Goal: Task Accomplishment & Management: Complete application form

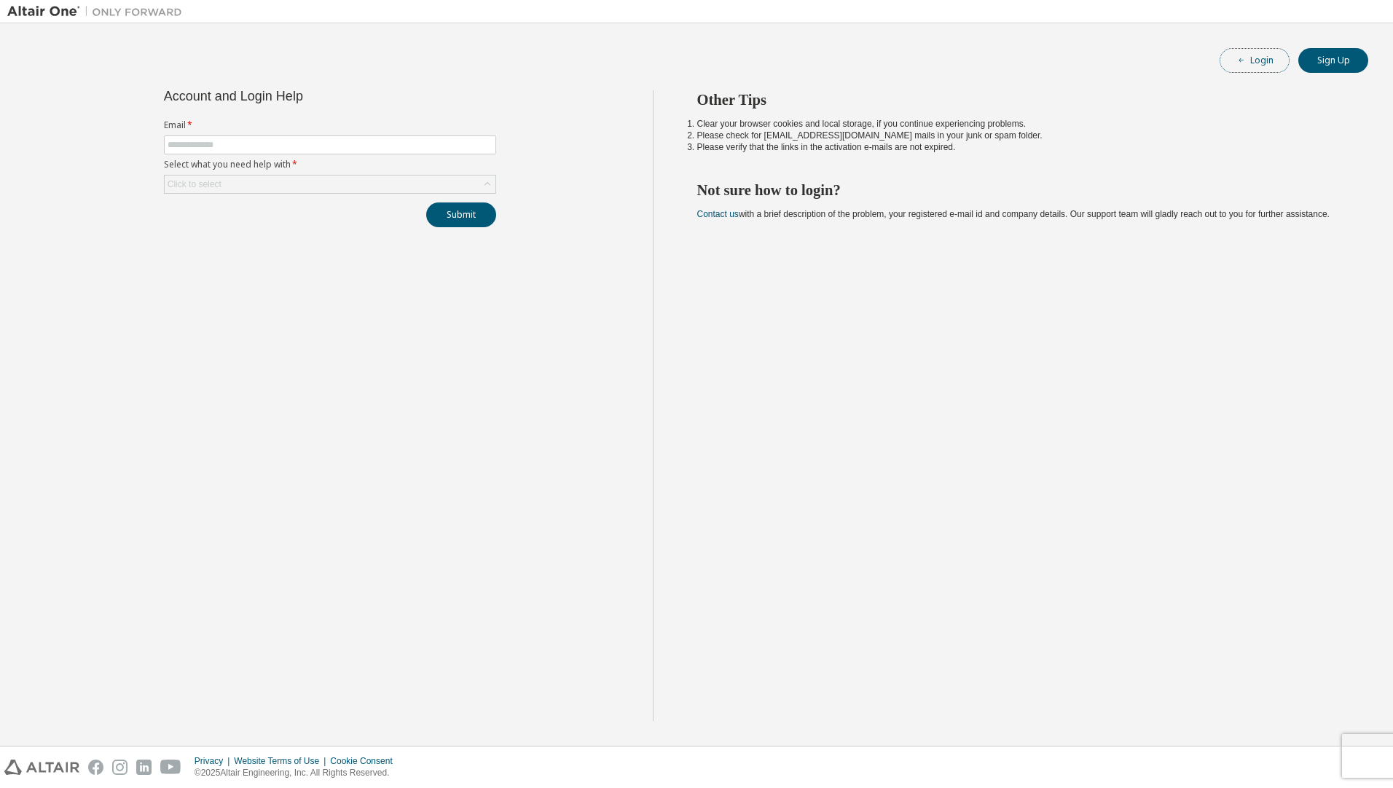
click at [1238, 61] on icon "button" at bounding box center [1241, 60] width 9 height 9
click at [343, 142] on input "text" at bounding box center [330, 145] width 325 height 12
type input "**********"
click at [311, 189] on div "Click to select" at bounding box center [330, 184] width 331 height 17
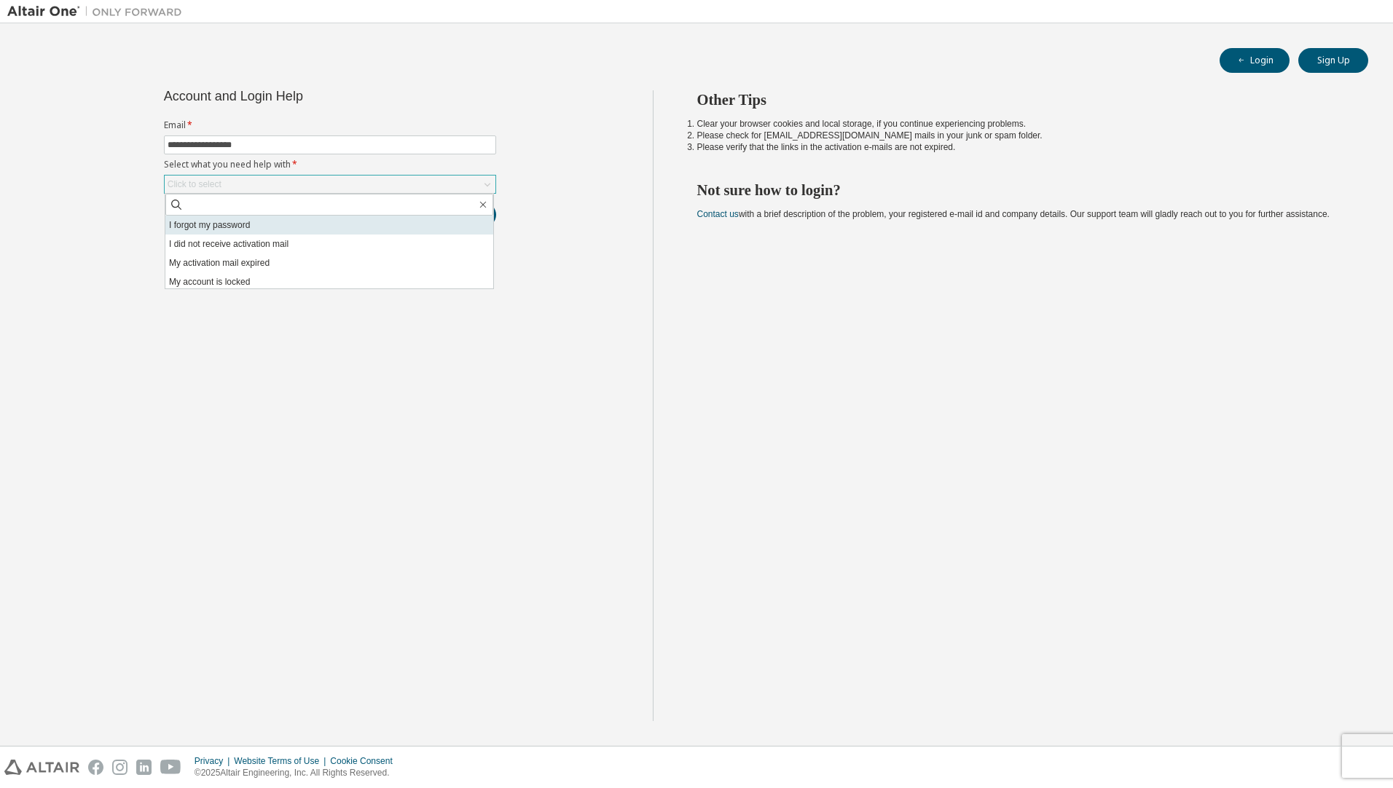
click at [304, 227] on li "I forgot my password" at bounding box center [329, 225] width 328 height 19
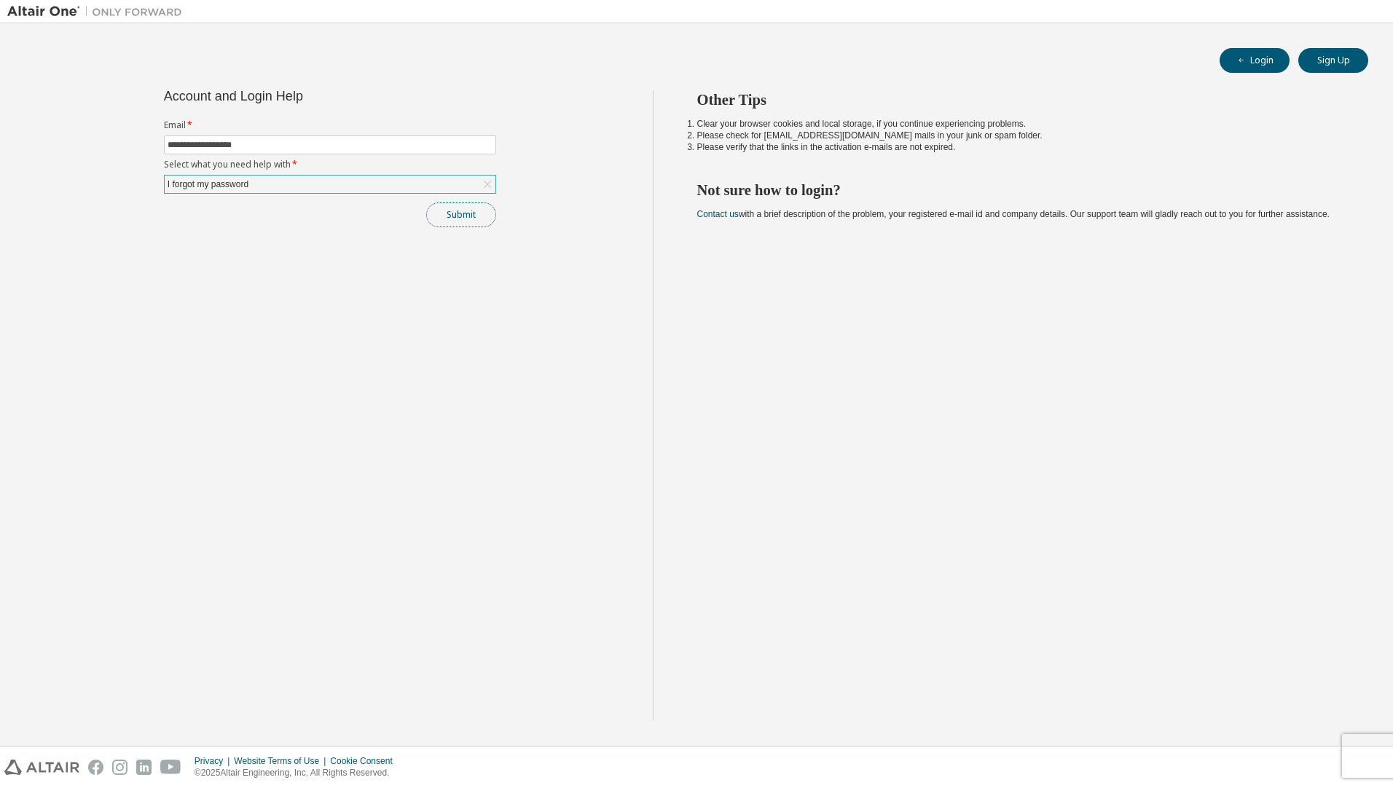
click at [454, 224] on button "Submit" at bounding box center [461, 214] width 70 height 25
click at [462, 216] on button "Submit" at bounding box center [461, 214] width 70 height 25
click at [1306, 694] on link "Altair support" at bounding box center [1296, 694] width 58 height 12
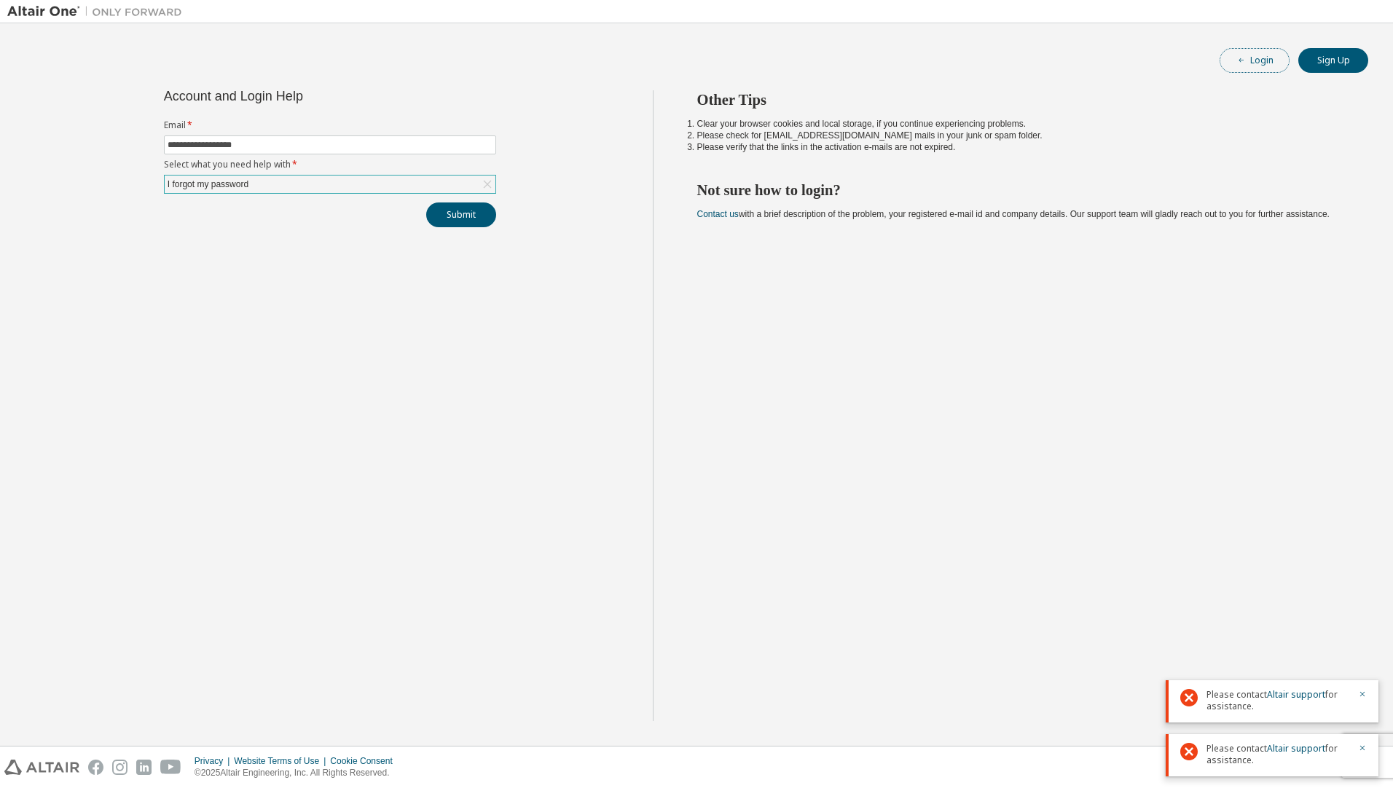
click at [1258, 64] on button "Login" at bounding box center [1254, 60] width 70 height 25
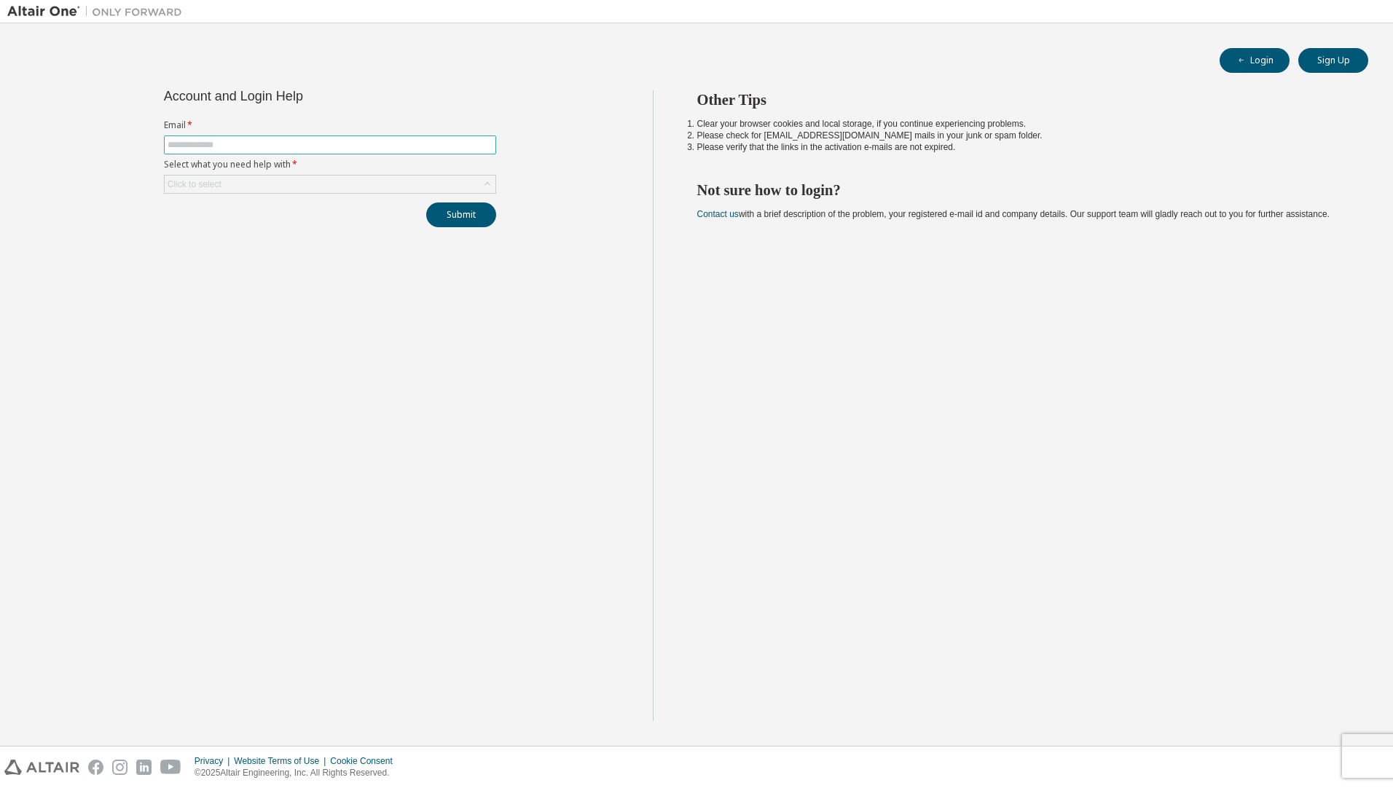
click at [363, 146] on input "text" at bounding box center [330, 145] width 325 height 12
click at [350, 183] on div "Click to select" at bounding box center [330, 184] width 331 height 17
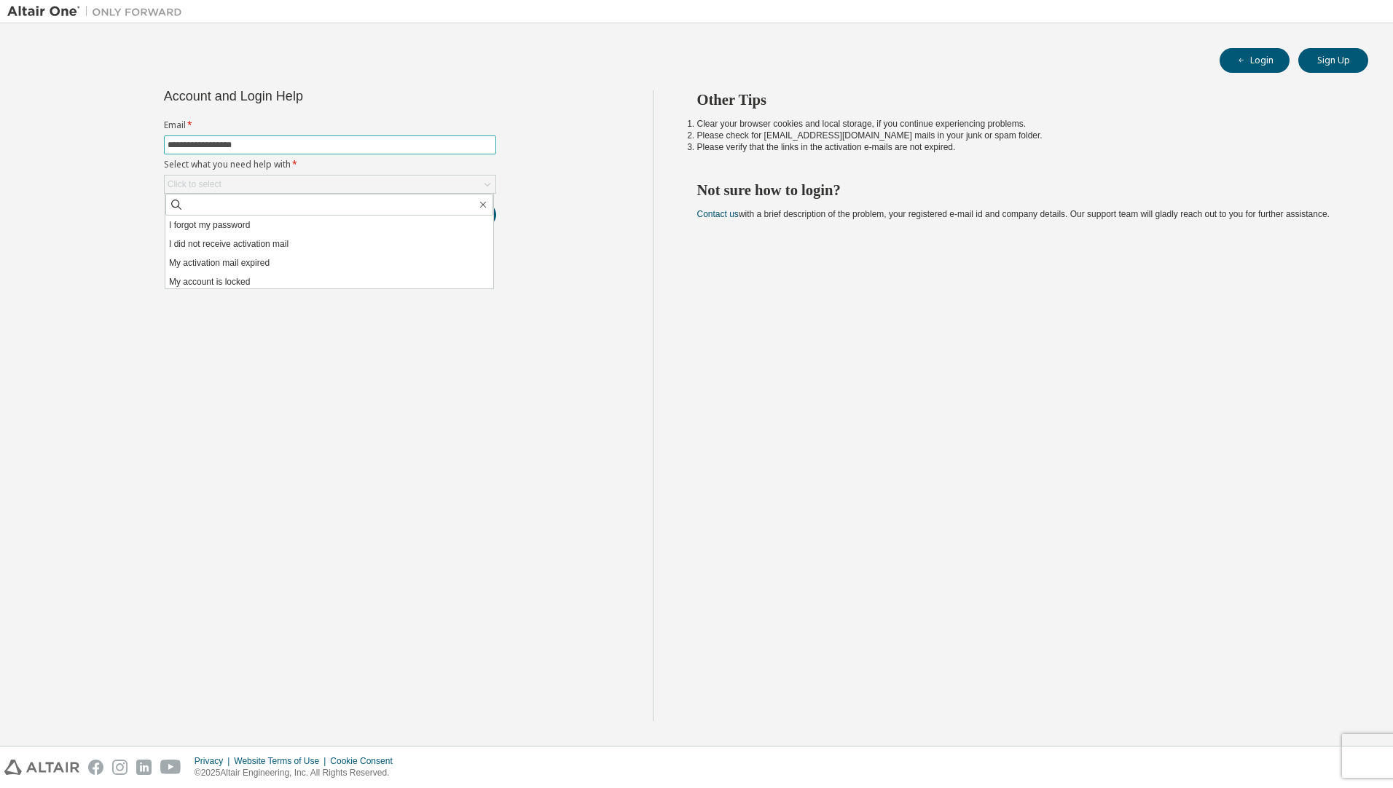
click at [294, 146] on input "**********" at bounding box center [330, 145] width 325 height 12
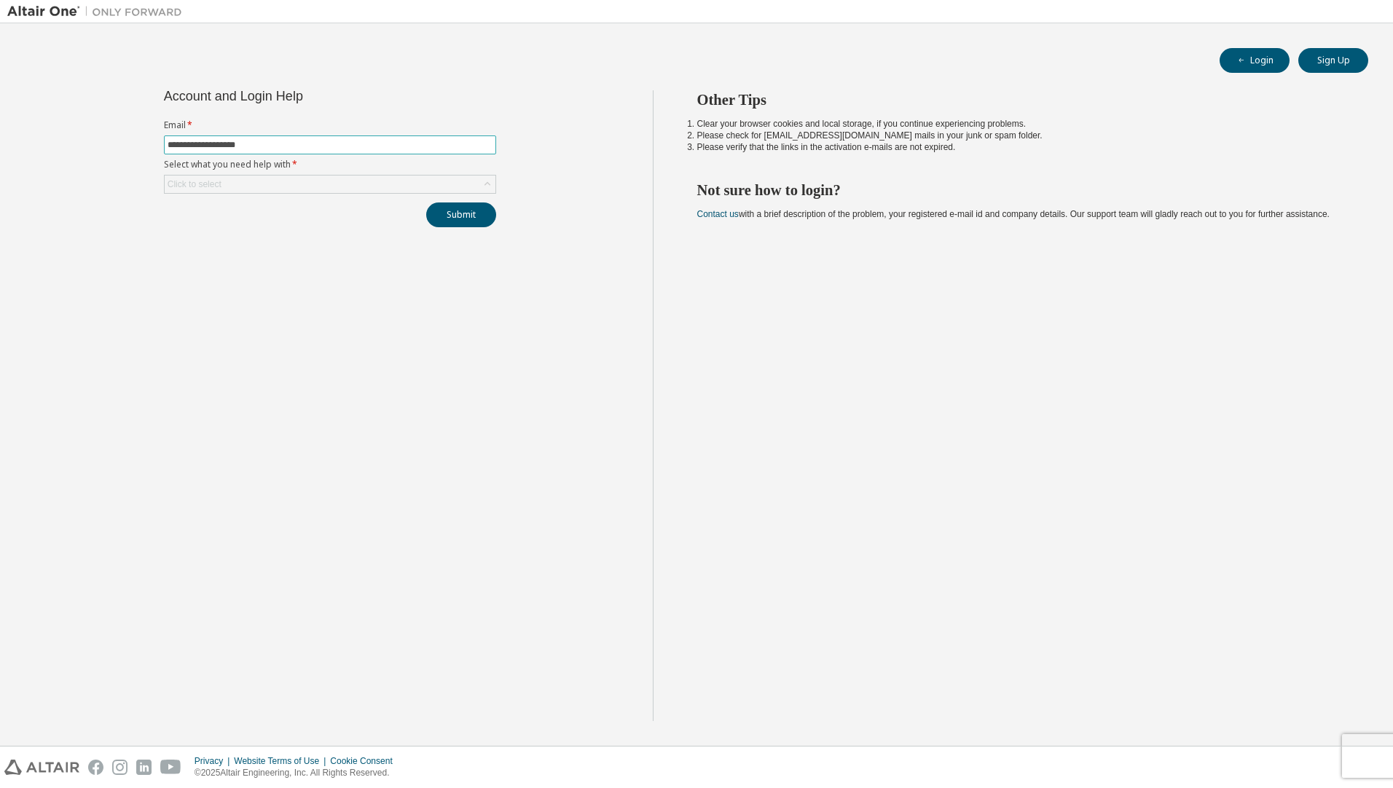
type input "**********"
click at [162, 192] on div "**********" at bounding box center [330, 158] width 350 height 137
click at [248, 186] on div "Click to select" at bounding box center [330, 184] width 331 height 17
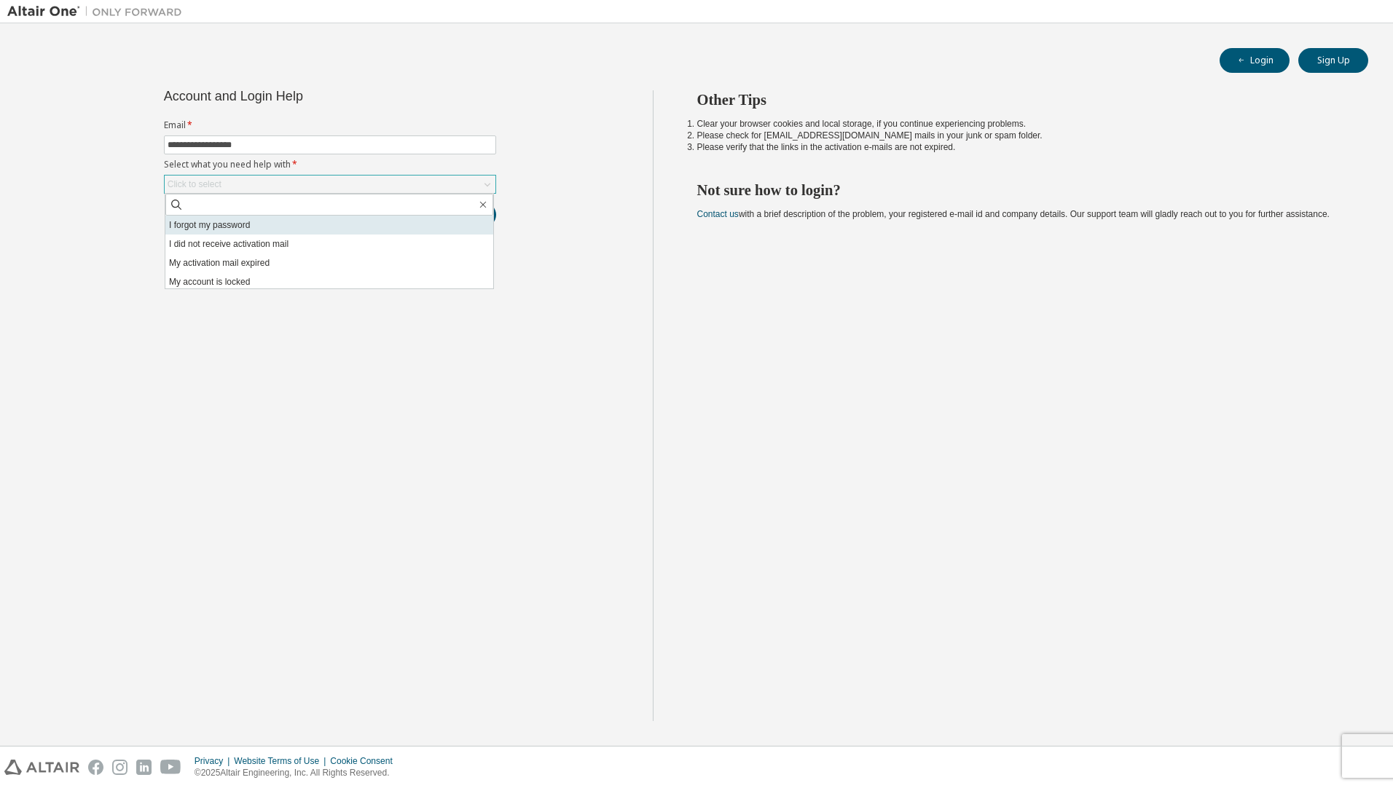
click at [220, 224] on li "I forgot my password" at bounding box center [329, 225] width 328 height 19
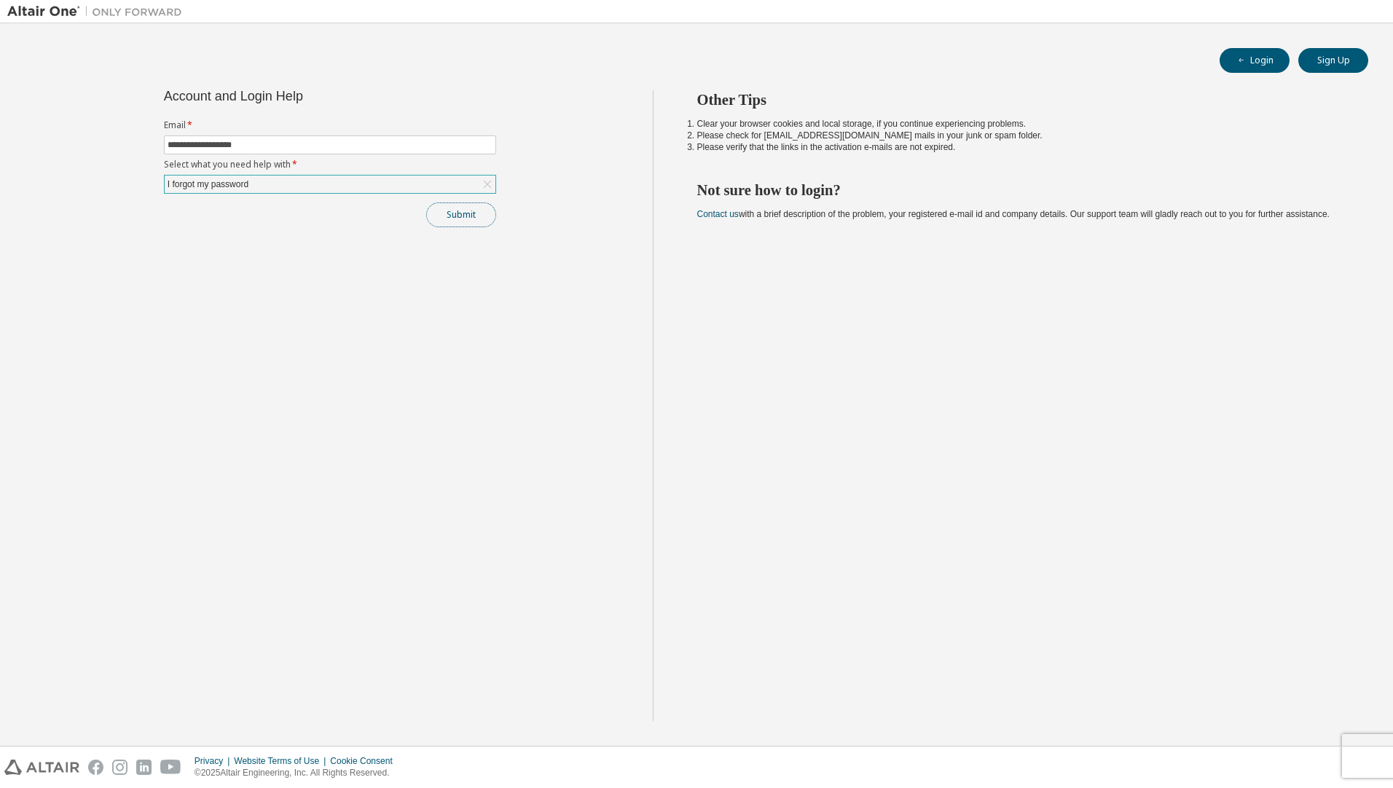
click at [465, 212] on button "Submit" at bounding box center [461, 214] width 70 height 25
click at [1292, 748] on link "Altair support" at bounding box center [1296, 748] width 58 height 12
click at [1167, 352] on div "Other Tips Clear your browser cookies and local storage, if you continue experi…" at bounding box center [1019, 405] width 733 height 631
click at [1294, 750] on link "Altair support" at bounding box center [1296, 748] width 58 height 12
click at [497, 186] on div "**********" at bounding box center [330, 158] width 350 height 137
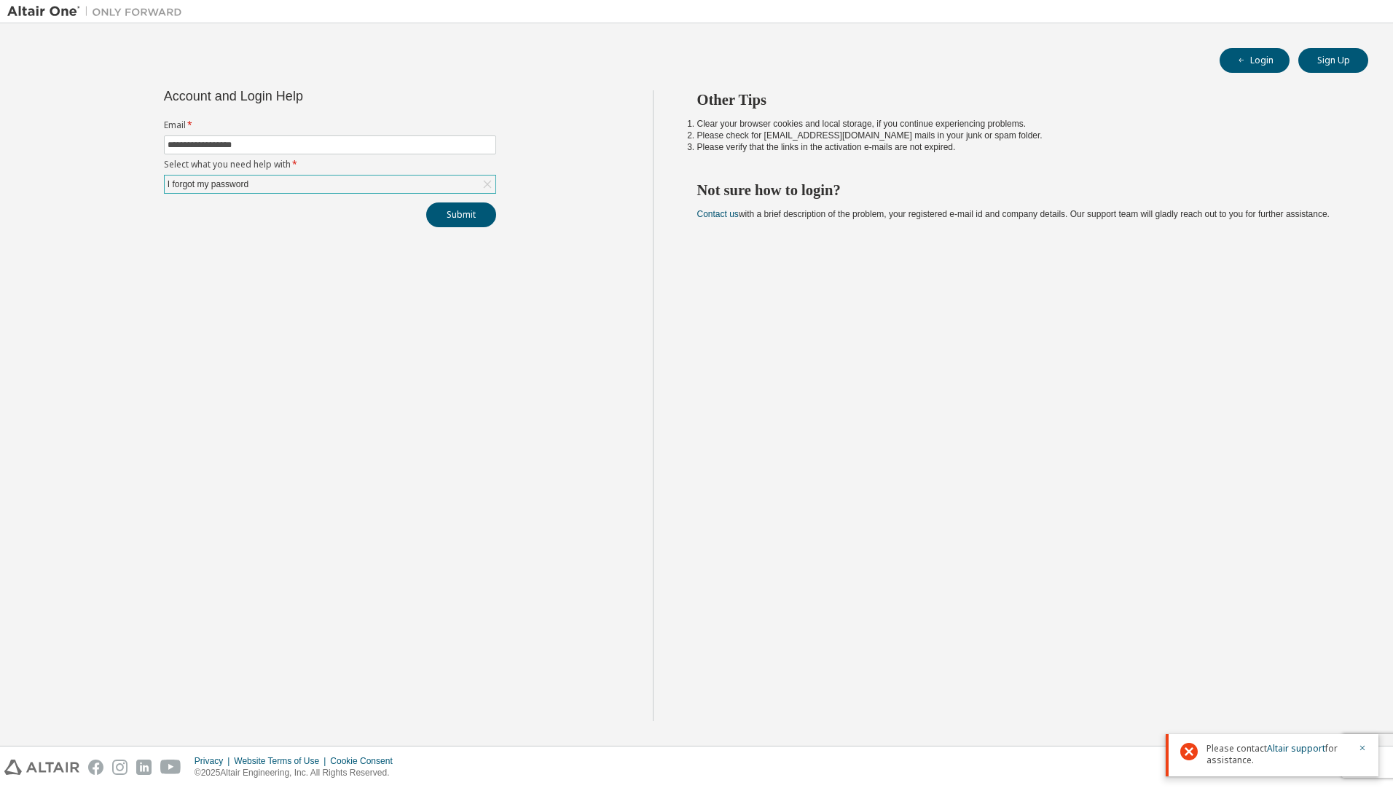
click at [491, 182] on icon at bounding box center [487, 184] width 15 height 15
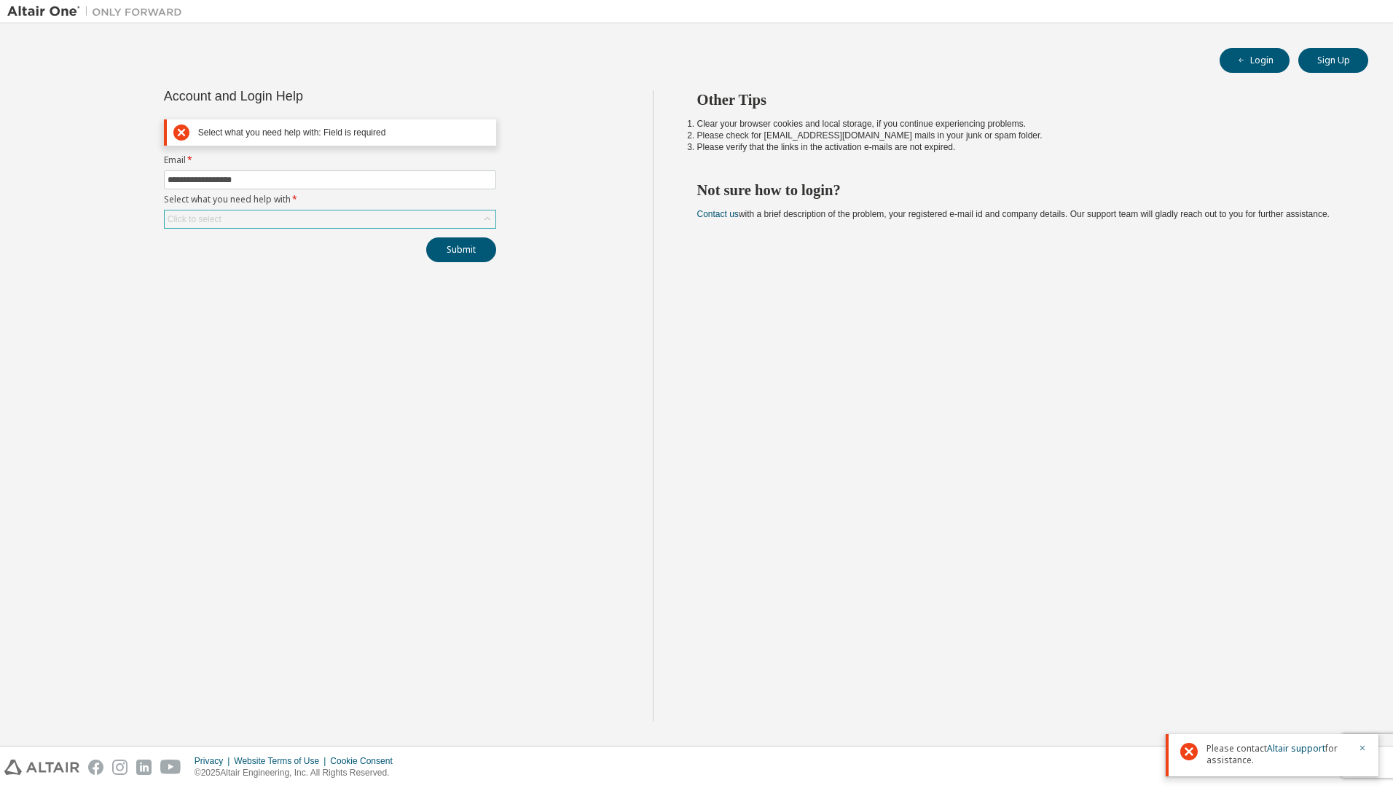
click at [355, 211] on div "Click to select" at bounding box center [330, 218] width 331 height 17
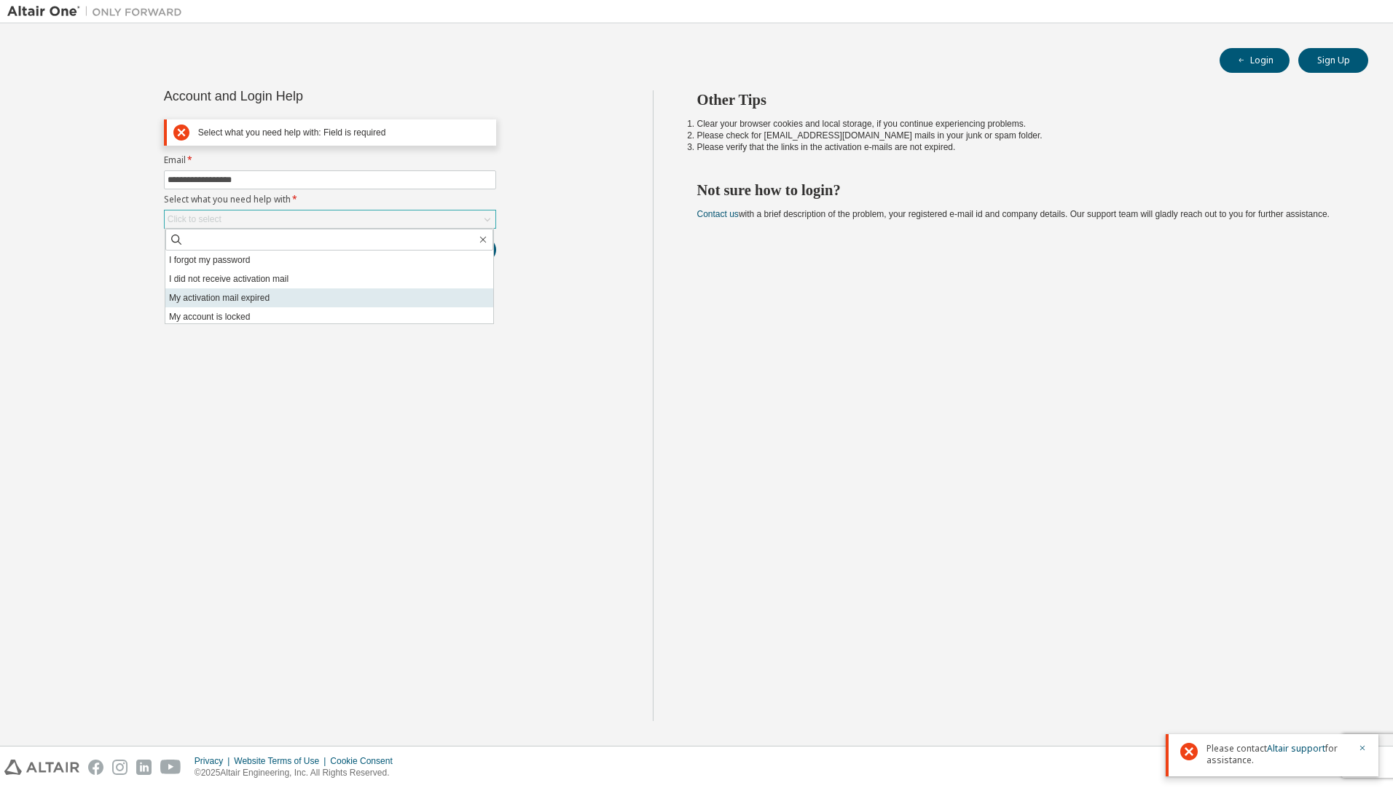
scroll to position [41, 0]
click at [839, 138] on li "Please check for noreply@okta.com mails in your junk or spam folder." at bounding box center [1019, 136] width 645 height 12
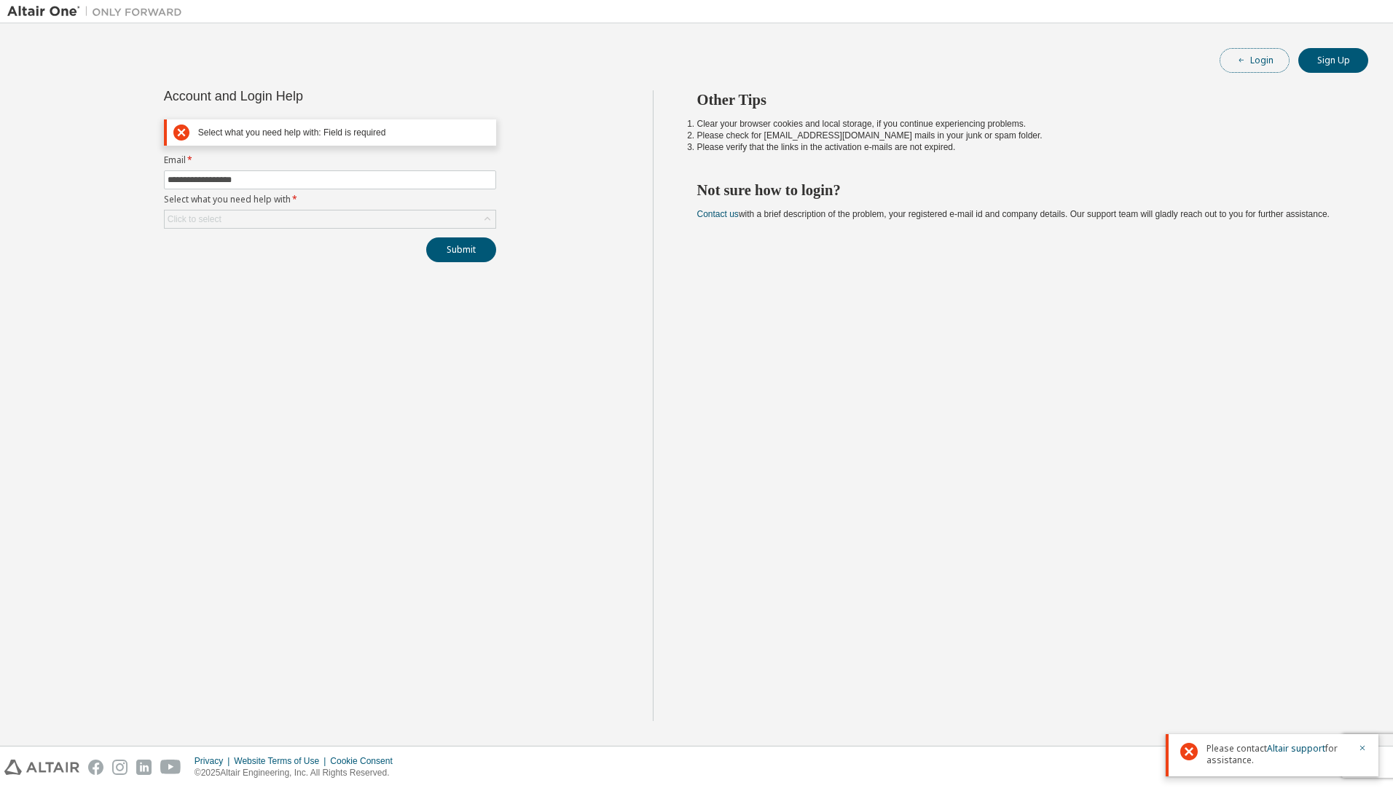
click at [1276, 64] on button "Login" at bounding box center [1254, 60] width 70 height 25
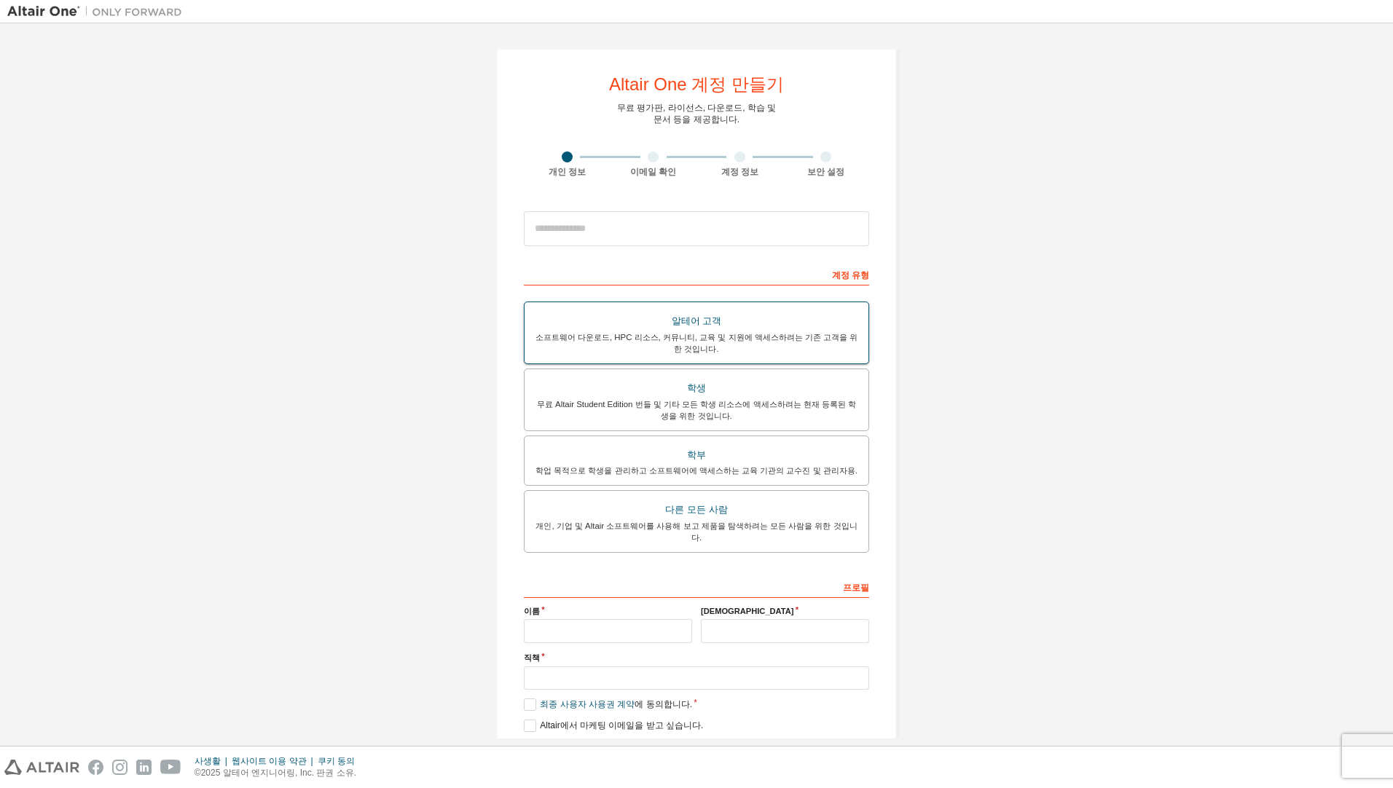
click at [728, 322] on div "알테어 고객" at bounding box center [696, 321] width 326 height 20
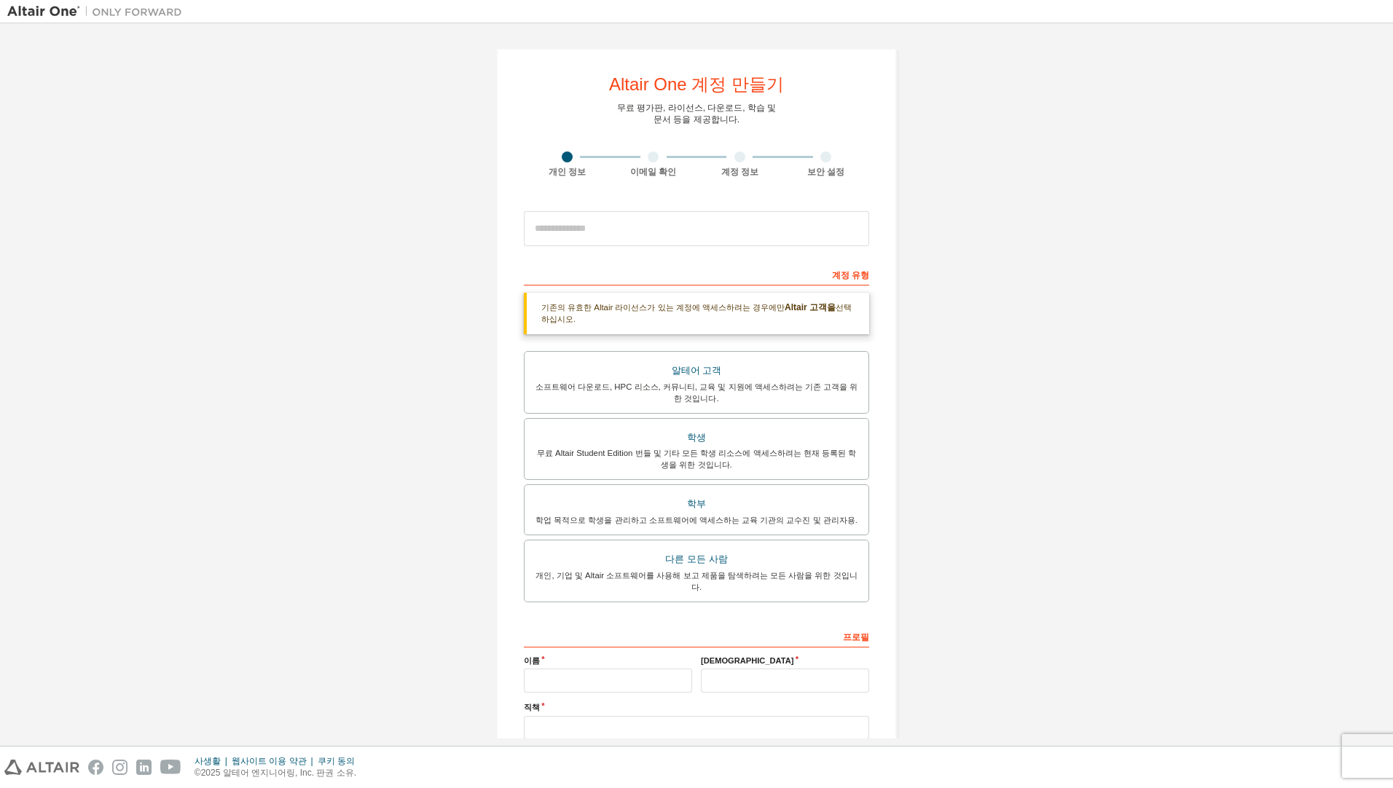
scroll to position [90, 0]
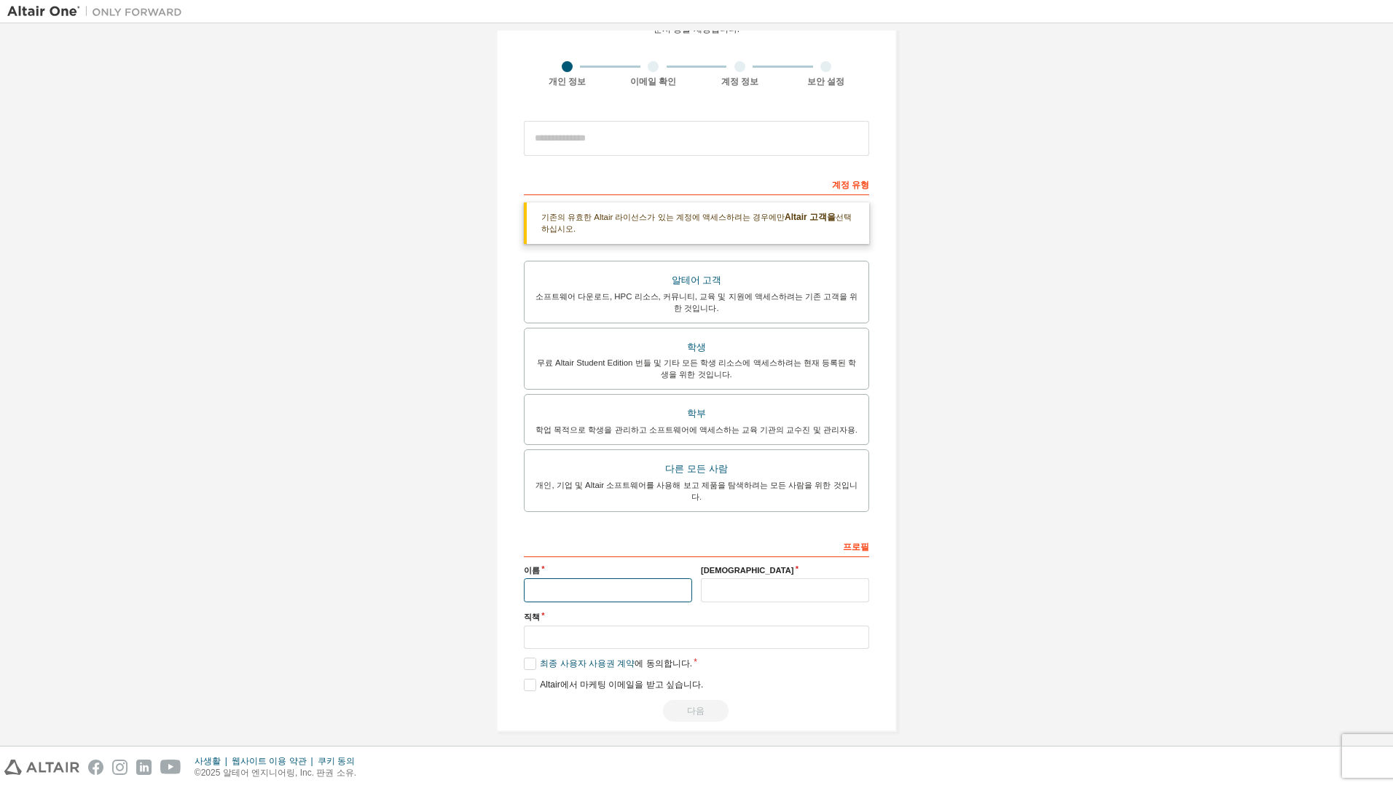
click at [610, 578] on input "text" at bounding box center [608, 590] width 168 height 24
type input "*"
type input "**"
type input "*"
type input "**"
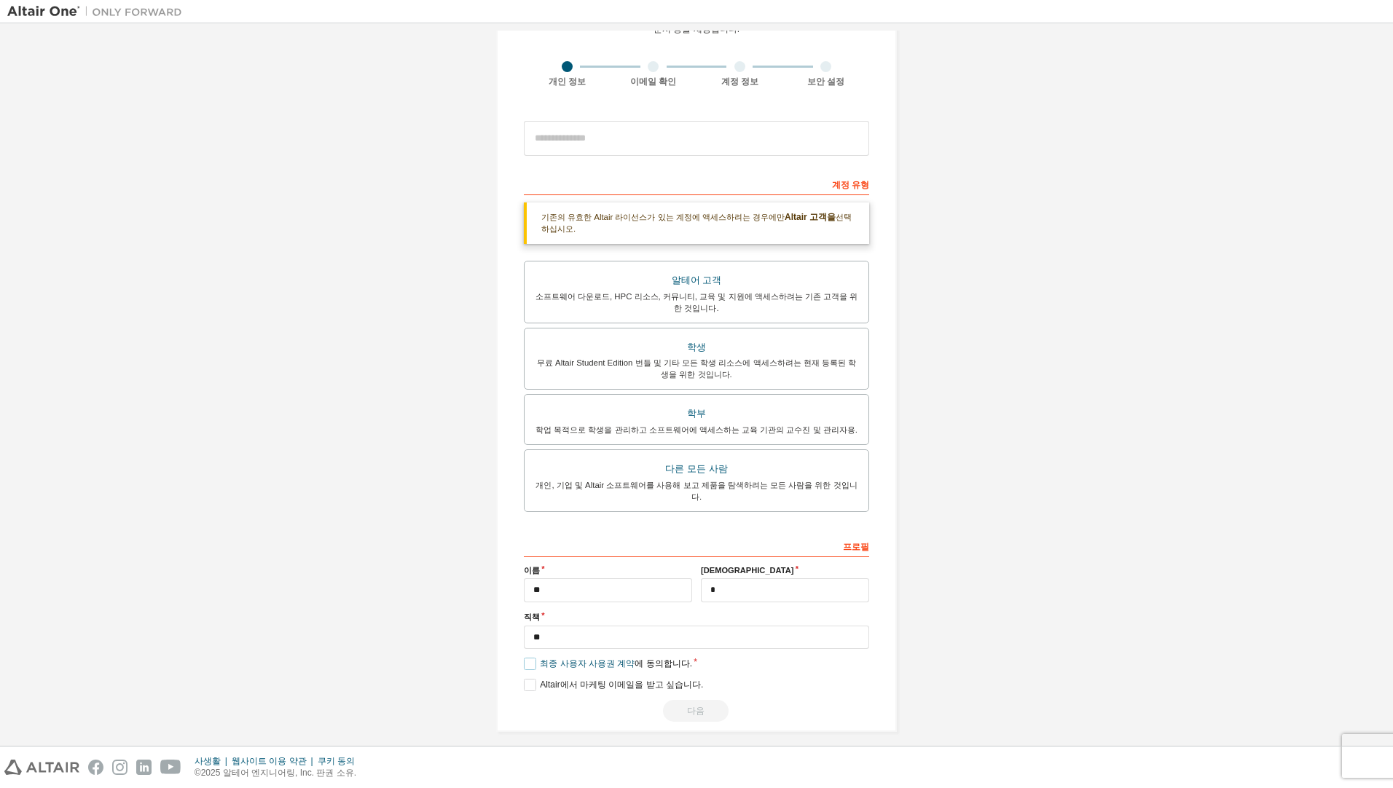
click at [527, 658] on label "최종 사용자 사용권 계약 에 동의합니다." at bounding box center [608, 664] width 168 height 12
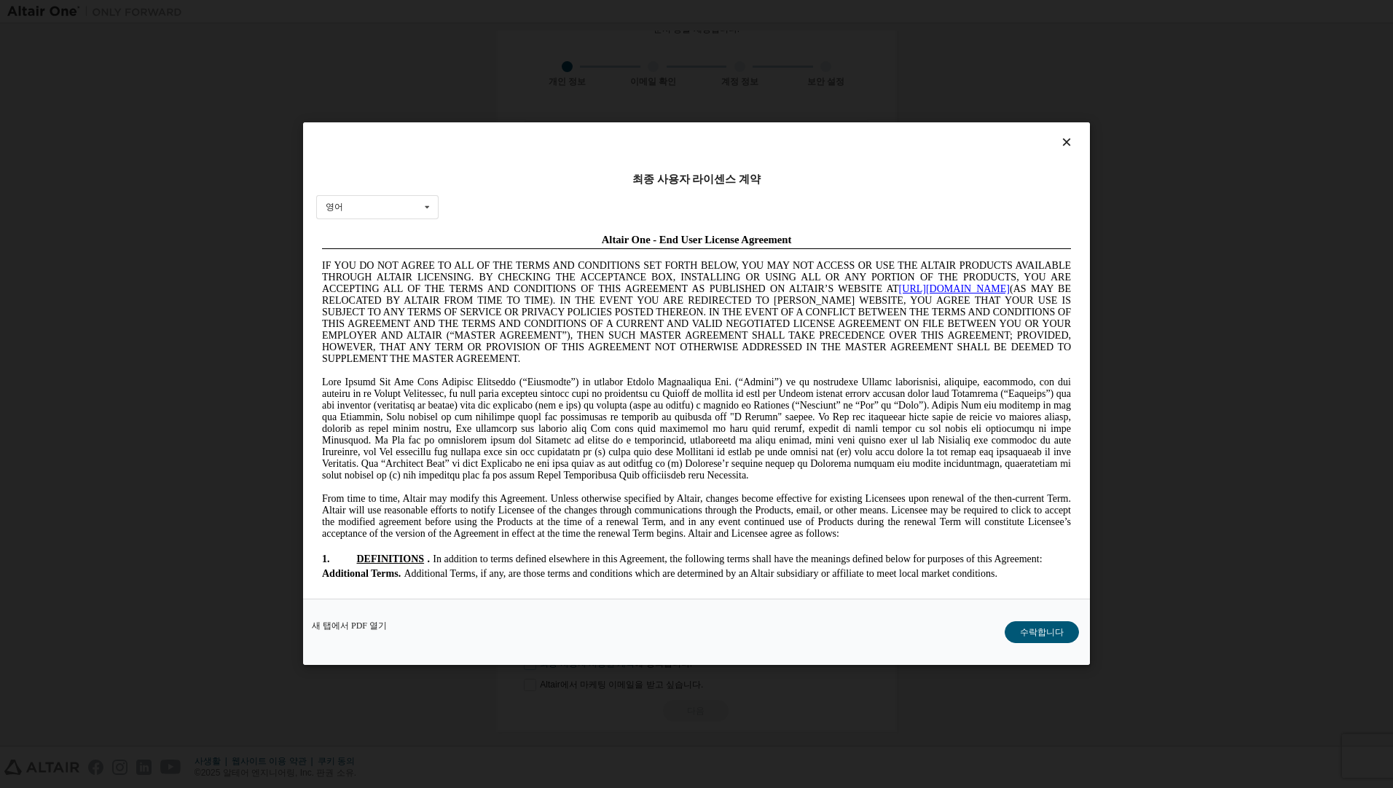
scroll to position [0, 0]
click at [1042, 631] on button "수락합니다" at bounding box center [1041, 633] width 74 height 22
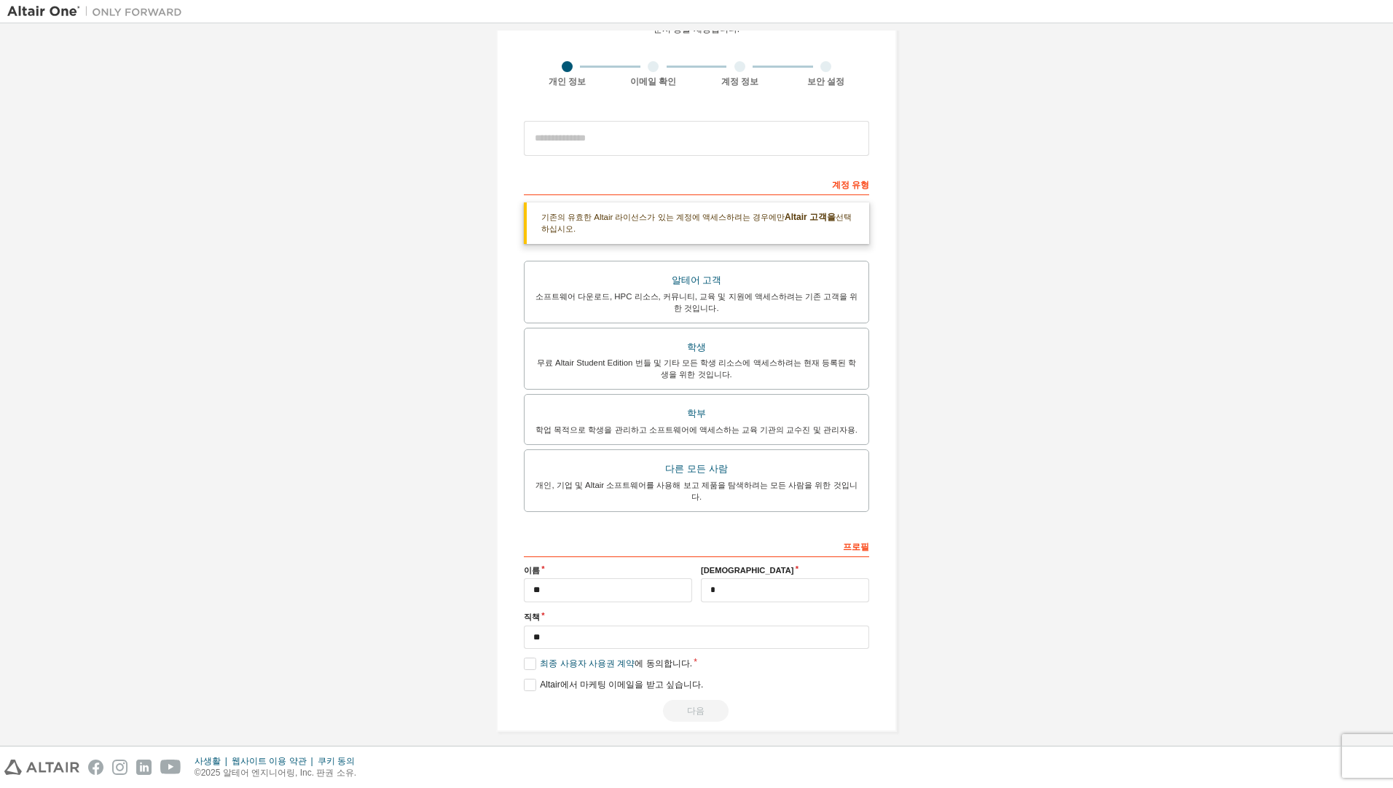
click at [705, 705] on div "다음" at bounding box center [696, 711] width 345 height 22
click at [705, 704] on div "다음" at bounding box center [696, 711] width 345 height 22
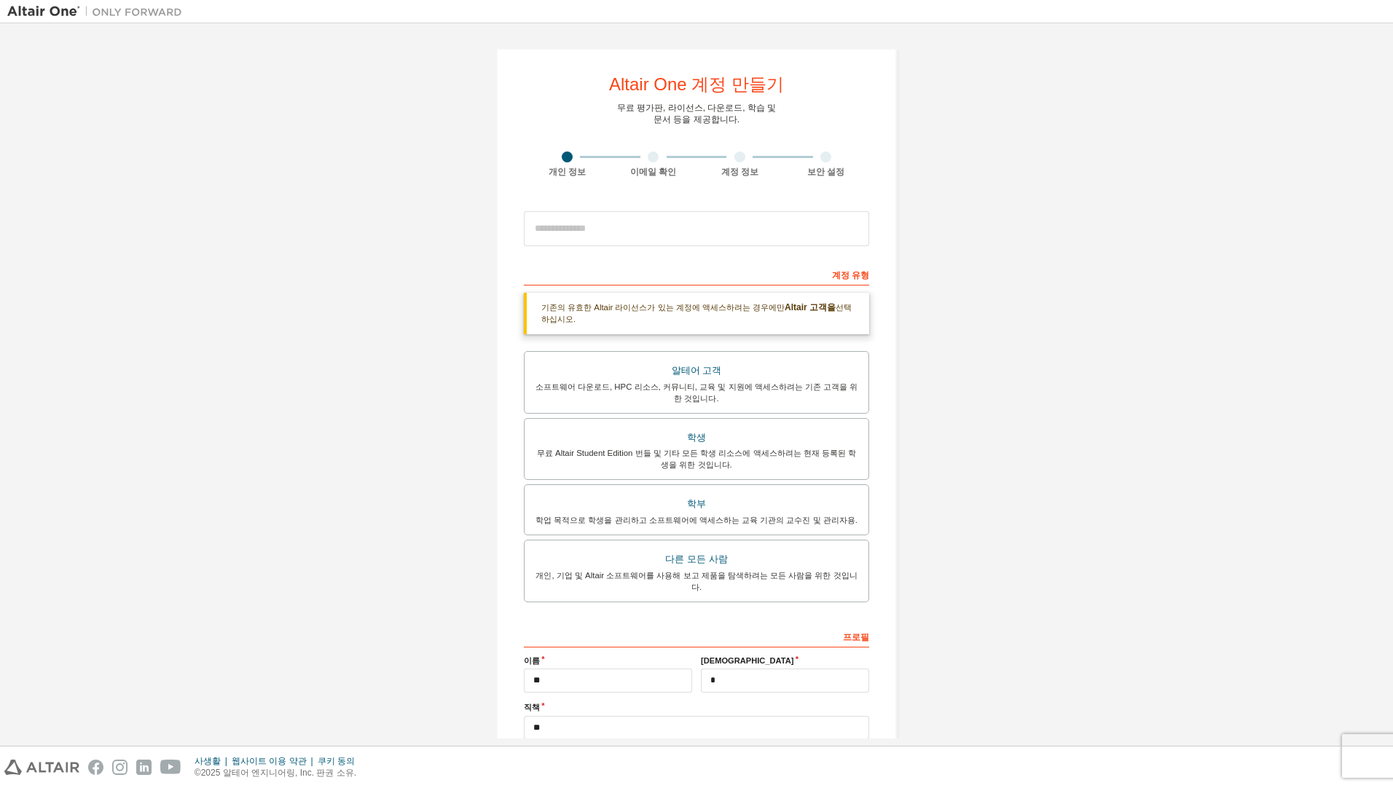
scroll to position [90, 0]
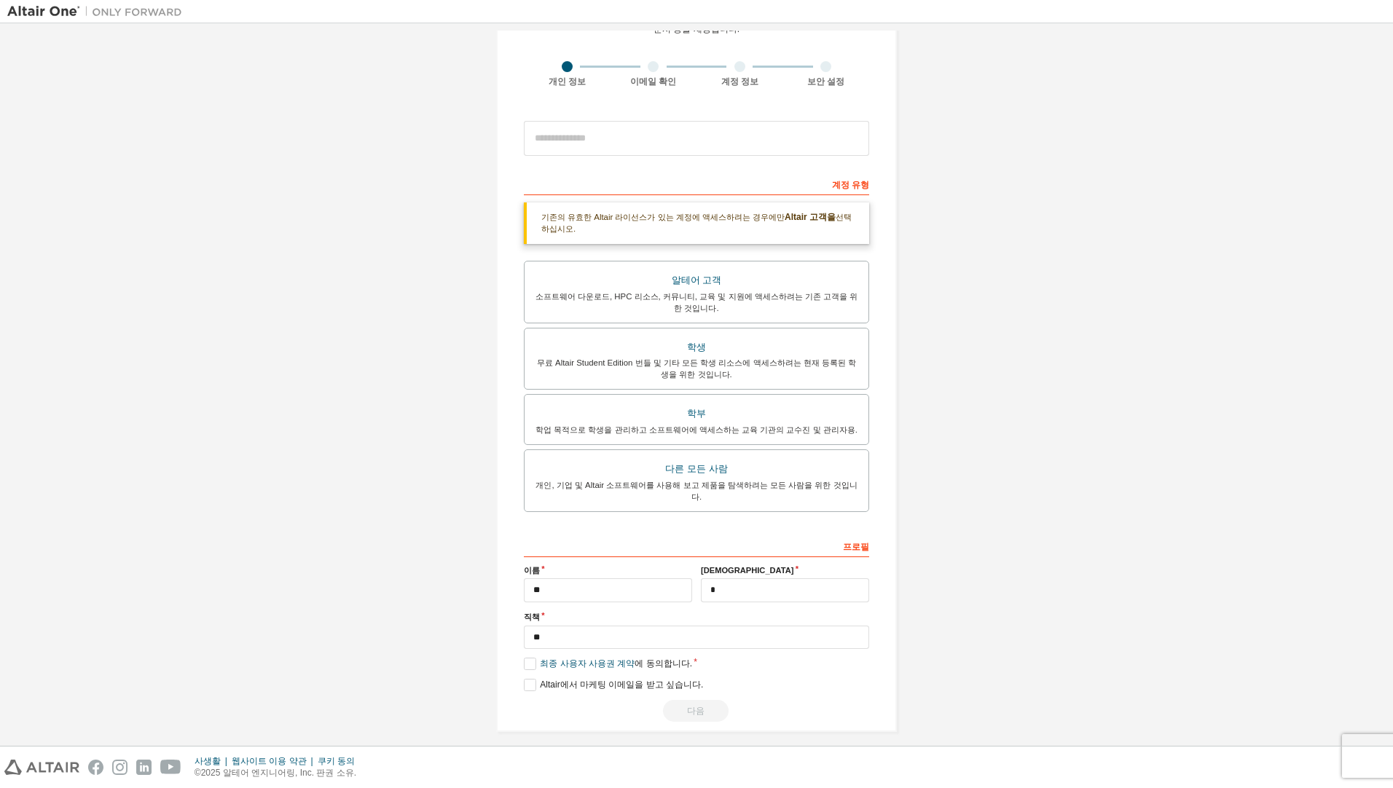
click at [701, 704] on div "다음" at bounding box center [696, 711] width 345 height 22
click at [524, 679] on label "Altair에서 마케팅 이메일을 받고 싶습니다." at bounding box center [613, 685] width 179 height 12
click at [537, 679] on label "Altair에서 마케팅 이메일을 받고 싶습니다." at bounding box center [613, 685] width 179 height 12
click at [650, 626] on input "**" at bounding box center [696, 638] width 345 height 24
click at [695, 700] on div "다음" at bounding box center [696, 711] width 345 height 22
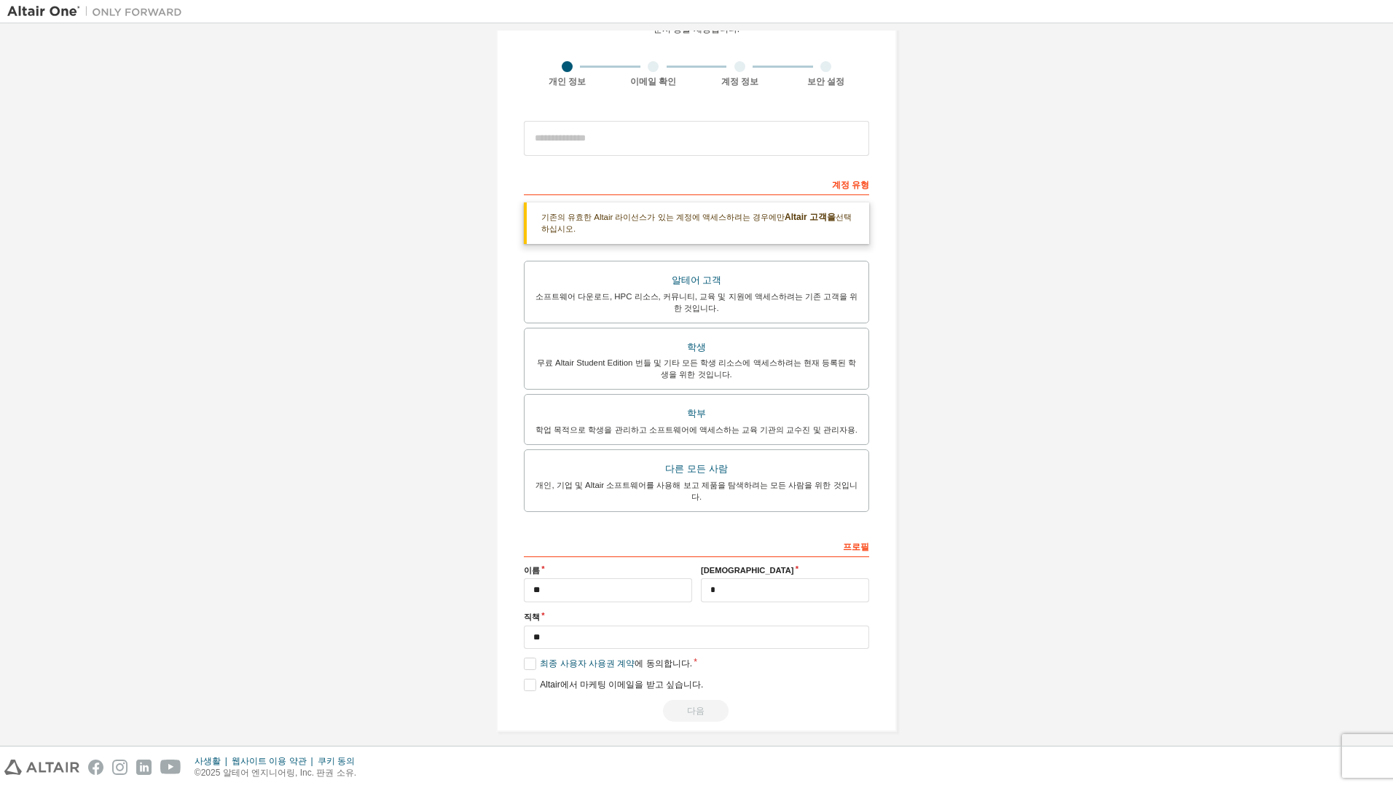
click at [695, 700] on div "다음" at bounding box center [696, 711] width 345 height 22
click at [526, 658] on label "최종 사용자 사용권 계약 에 동의합니다." at bounding box center [608, 664] width 168 height 12
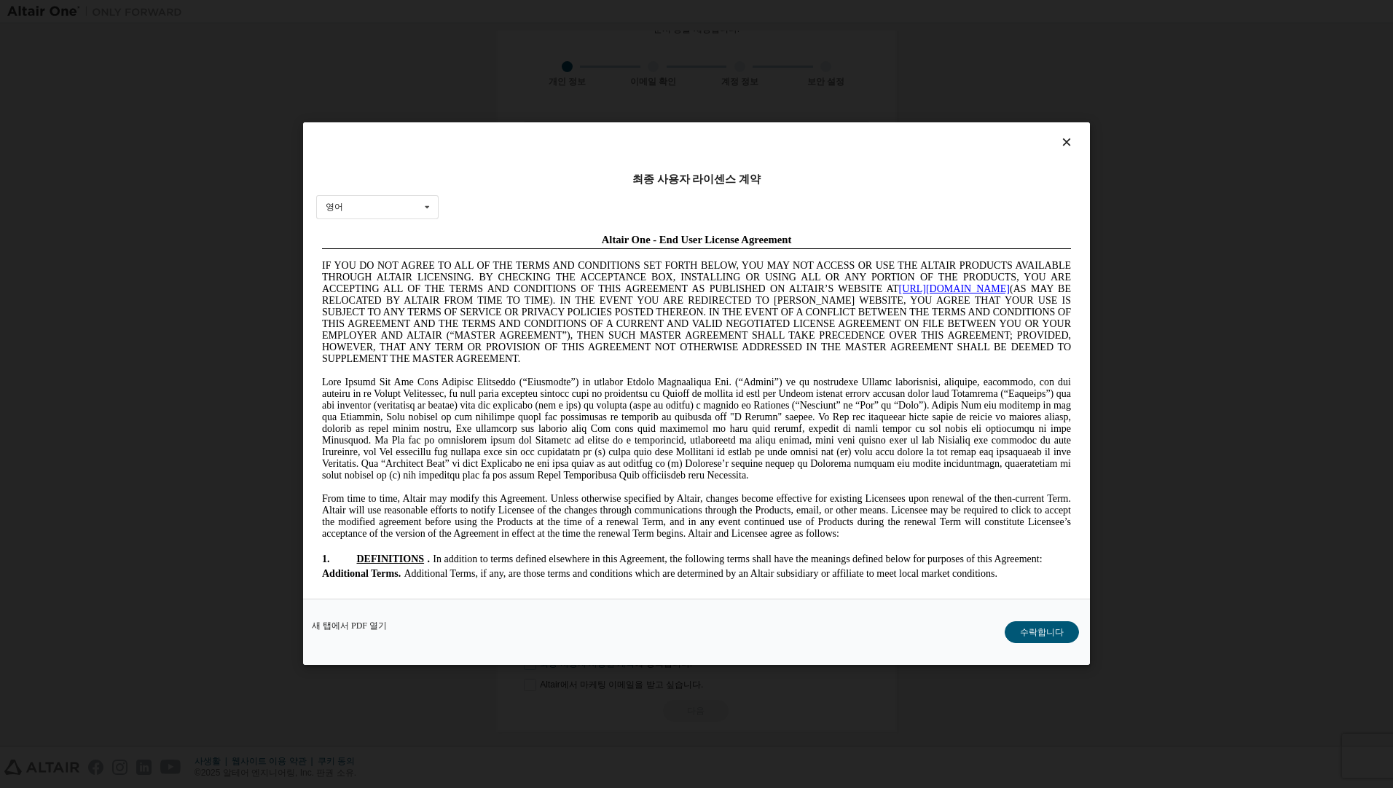
scroll to position [0, 0]
click at [1041, 638] on button "수락합니다" at bounding box center [1041, 633] width 74 height 22
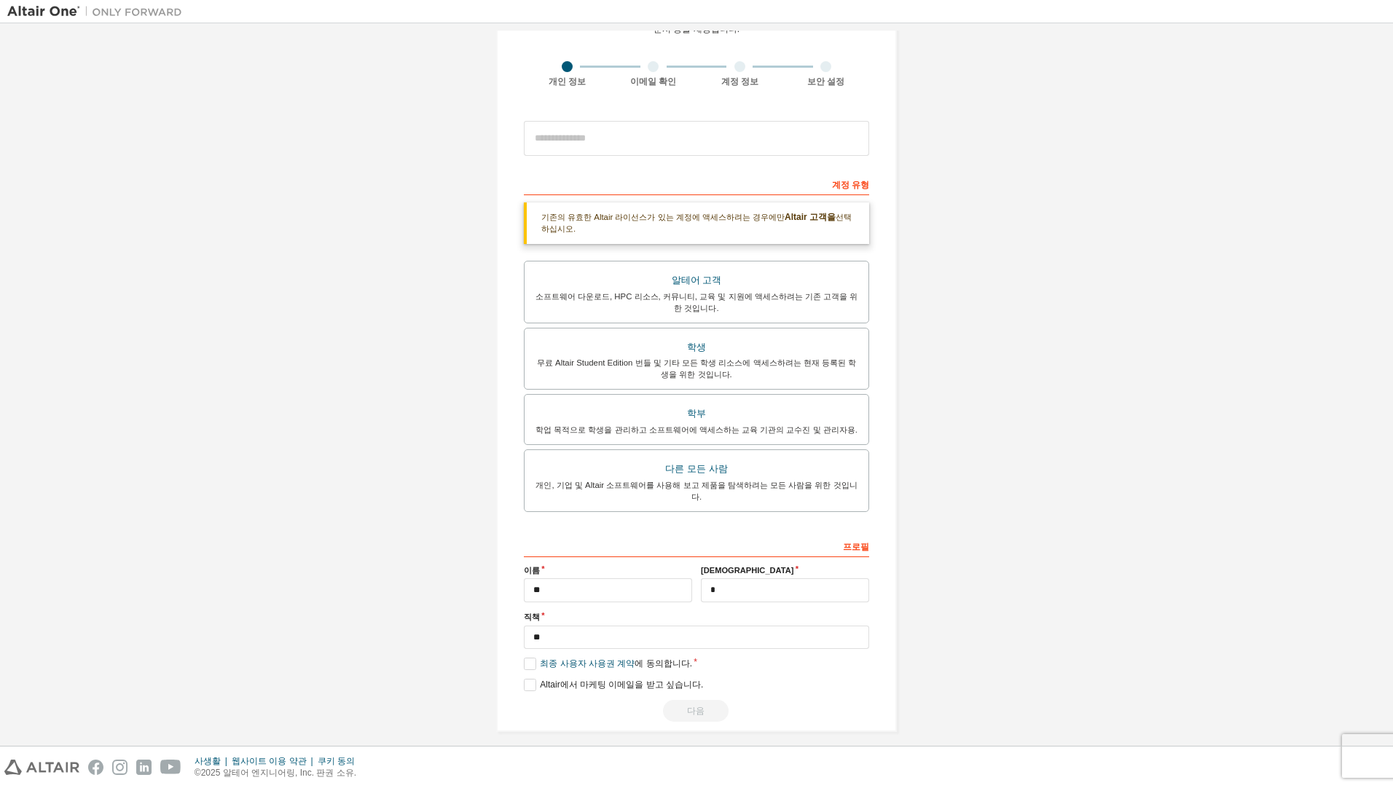
click at [693, 701] on div "다음" at bounding box center [696, 711] width 345 height 22
click at [530, 658] on label "최종 사용자 사용권 계약 에 동의합니다." at bounding box center [608, 664] width 168 height 12
click at [529, 658] on label "최종 사용자 사용권 계약 에 동의합니다." at bounding box center [608, 664] width 168 height 12
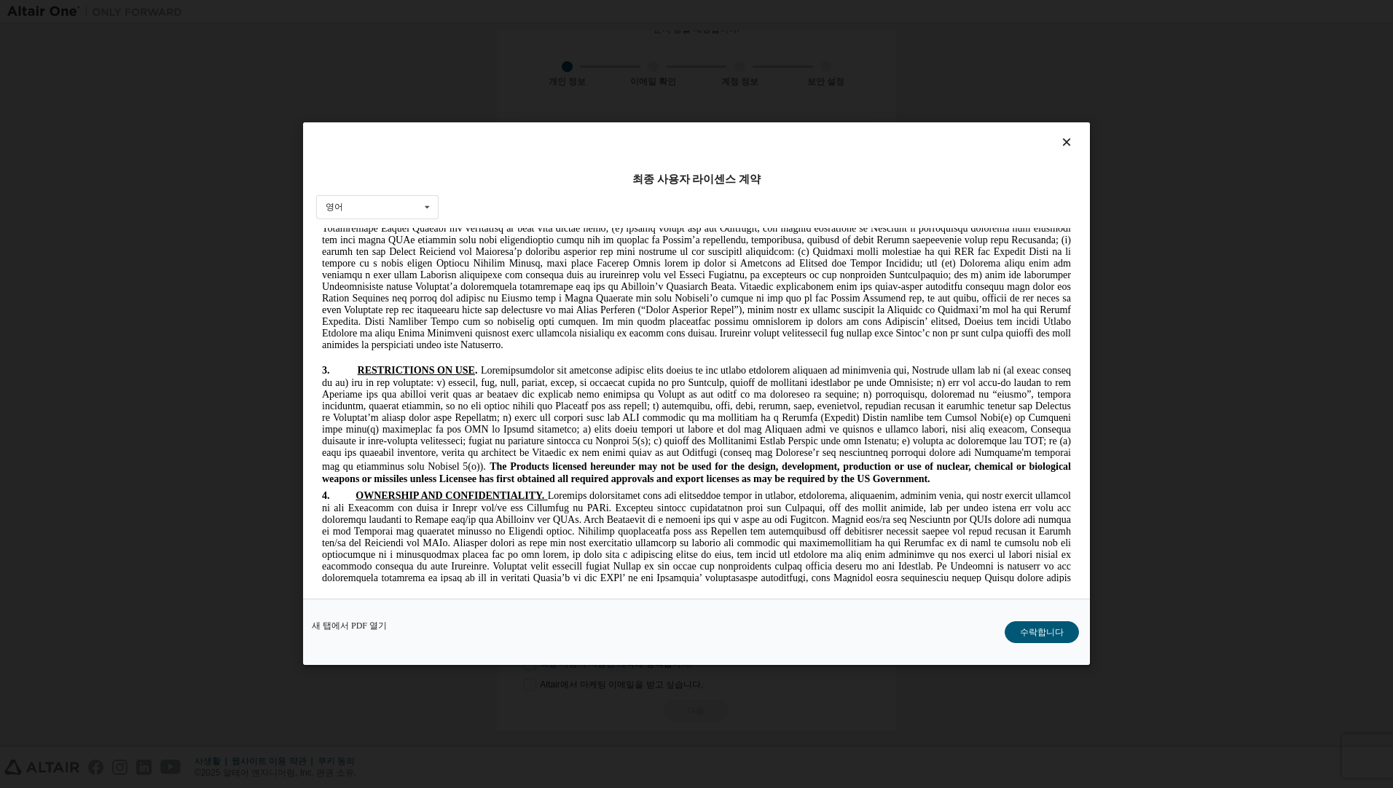
scroll to position [3814, 0]
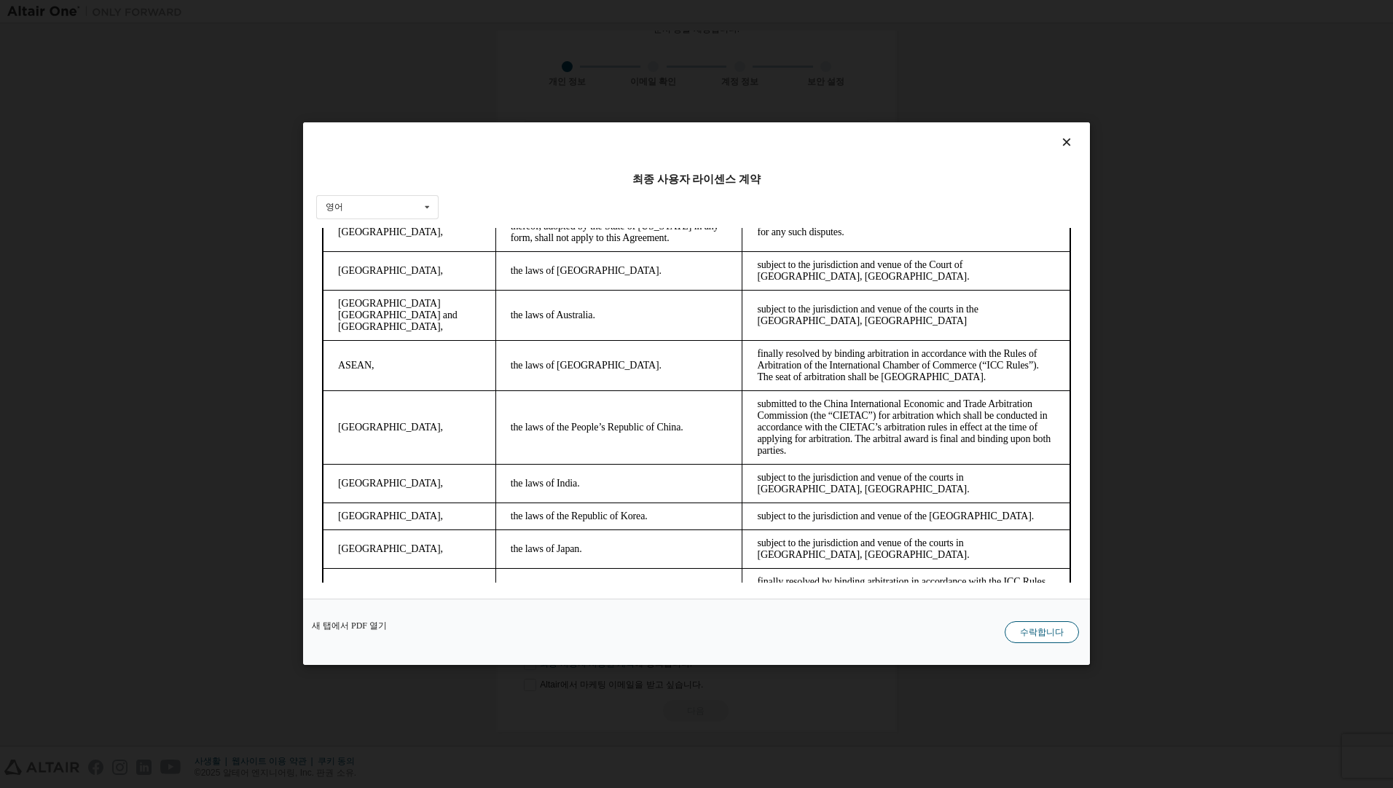
click at [1042, 632] on button "수락합니다" at bounding box center [1041, 633] width 74 height 22
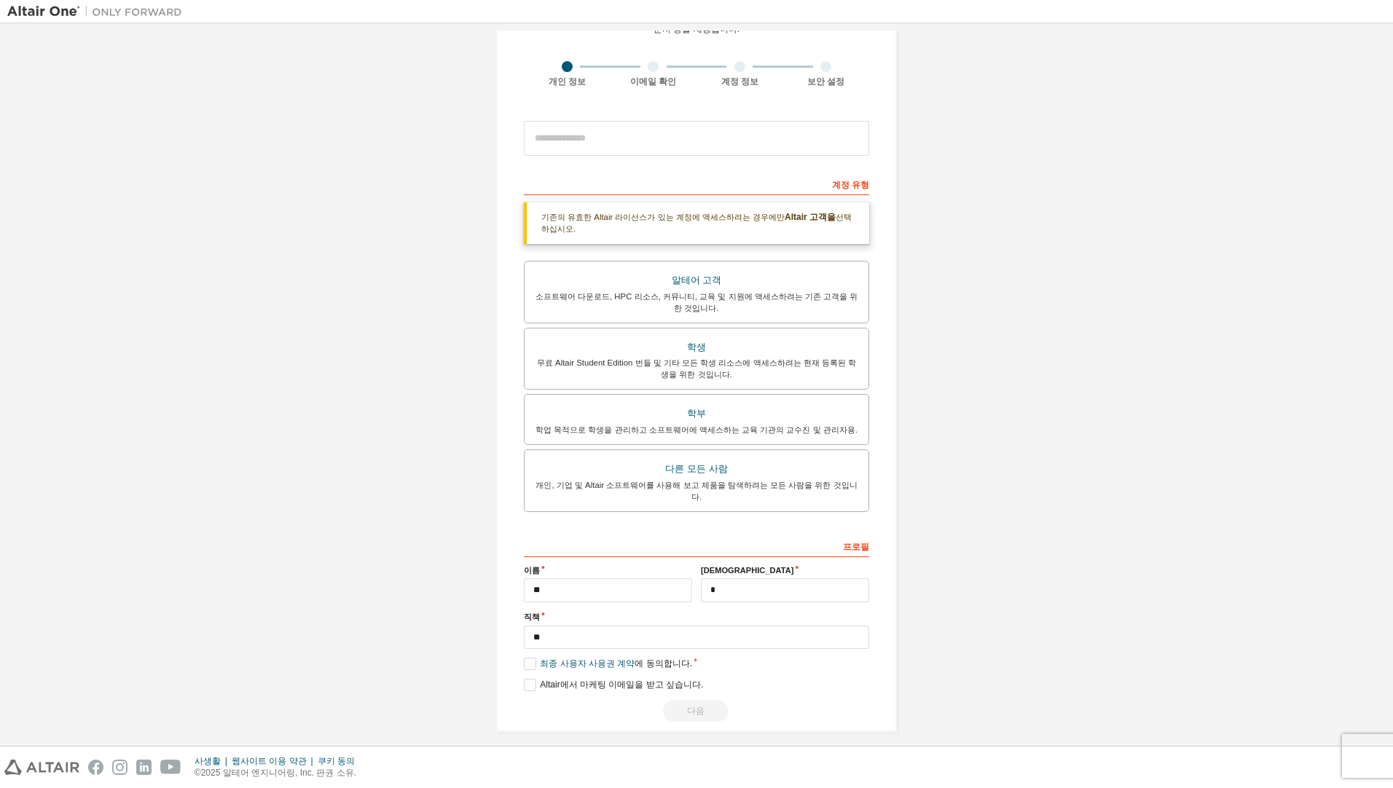
click at [701, 701] on div "다음" at bounding box center [696, 711] width 345 height 22
click at [731, 280] on div "알테어 고객" at bounding box center [696, 280] width 326 height 20
click at [701, 700] on div "다음" at bounding box center [696, 711] width 345 height 22
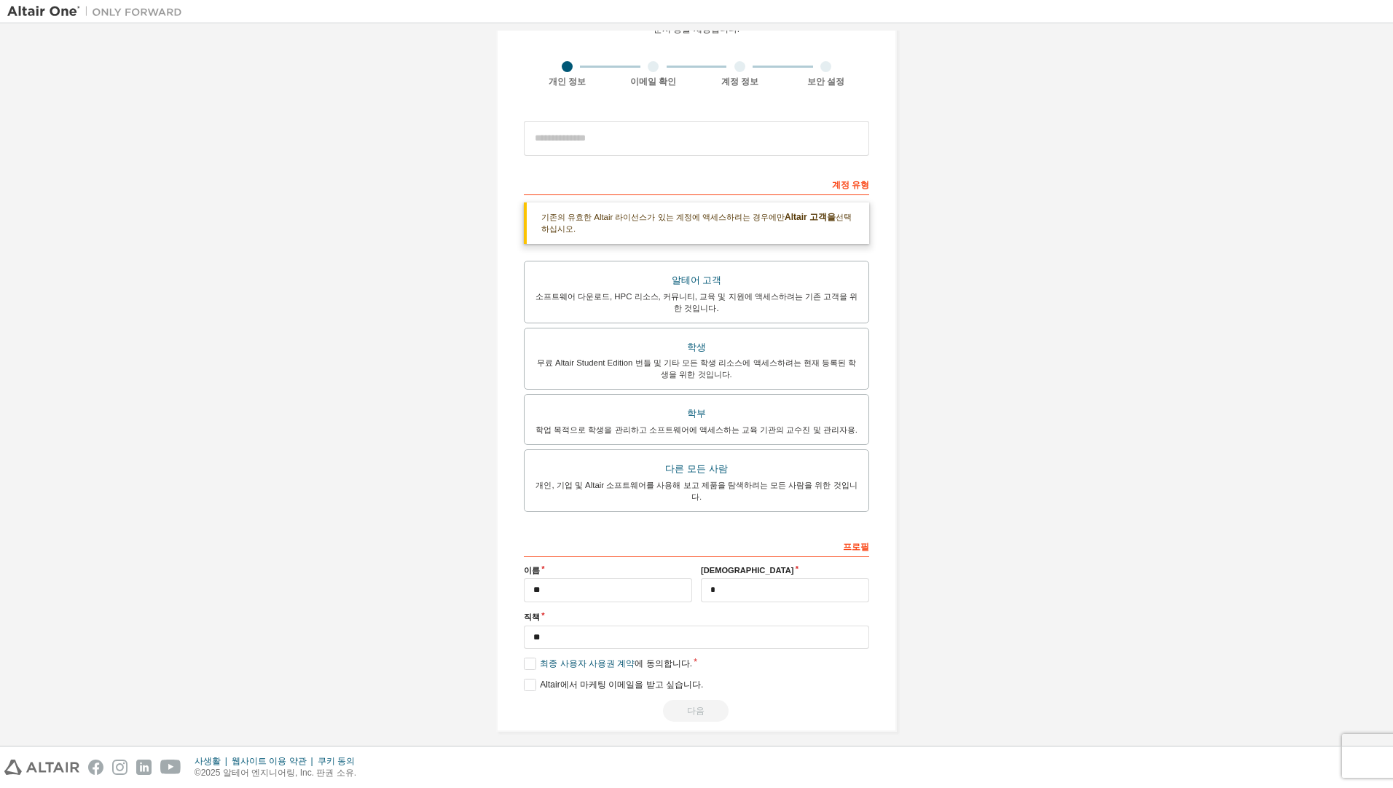
click at [701, 700] on div "다음" at bounding box center [696, 711] width 345 height 22
click at [1369, 753] on div "사생활 웹사이트 이용 약관 쿠키 동의 © 2025 알테어 엔지니어링, Inc. 판권 소유." at bounding box center [696, 768] width 1393 height 42
click at [1068, 693] on div "Altair One 계정 만들기 무료 평가판, 라이선스, 다운로드, 학습 및 문서 등을 제공합니다. 개인 정보 이메일 확인 계정 정보 보안 설…" at bounding box center [696, 344] width 1378 height 809
